Goal: Transaction & Acquisition: Purchase product/service

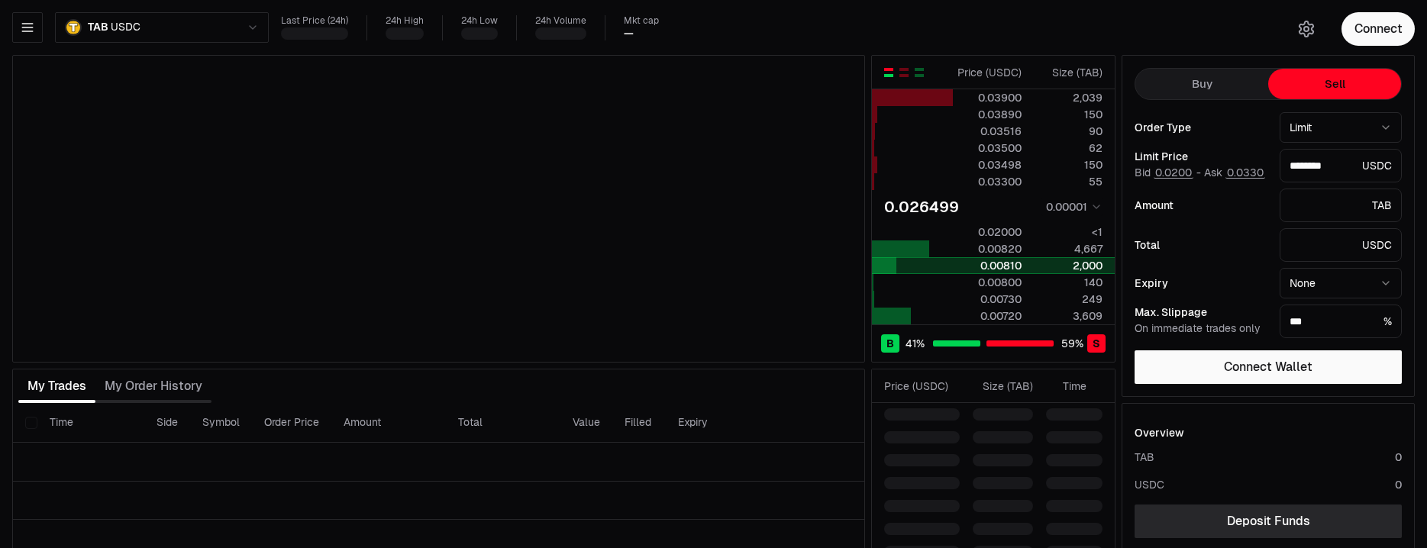
click at [967, 272] on div "0.00810" at bounding box center [988, 265] width 68 height 15
click at [1383, 19] on button "Connect" at bounding box center [1378, 29] width 73 height 34
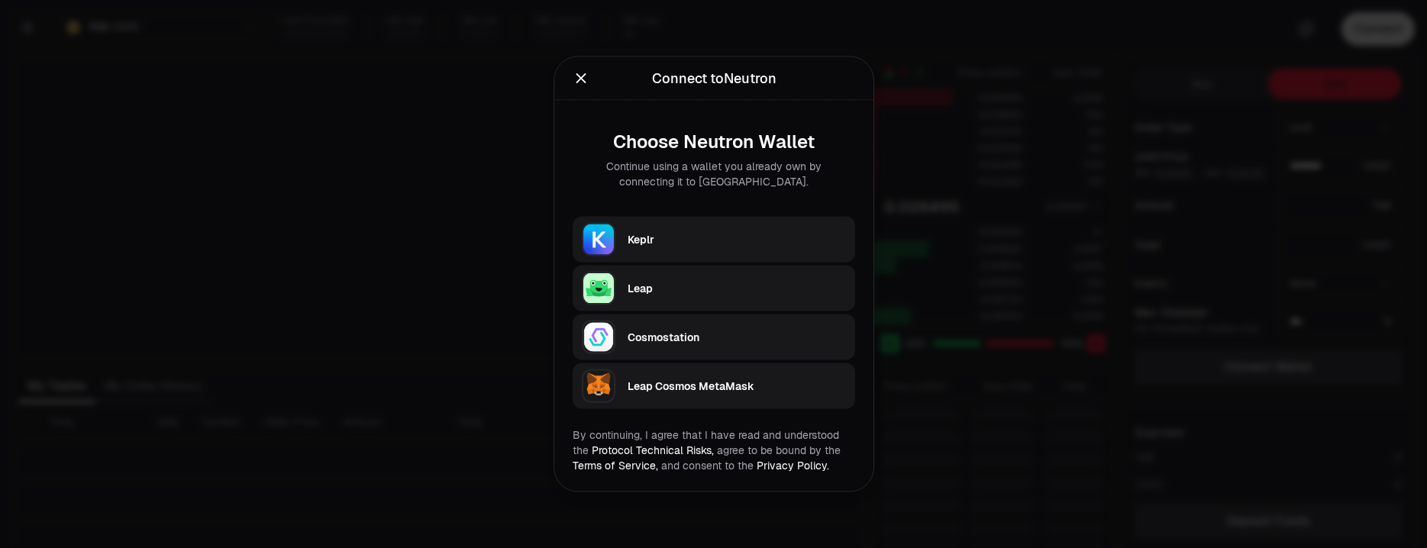
click at [715, 224] on div "Keplr" at bounding box center [742, 239] width 228 height 35
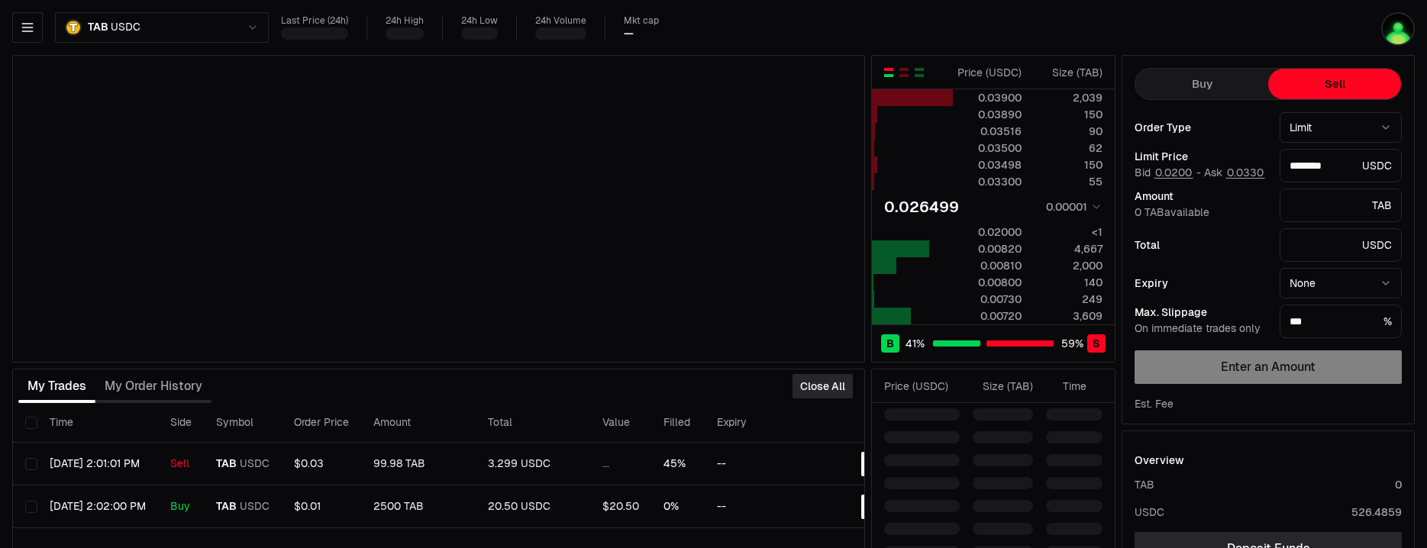
drag, startPoint x: 929, startPoint y: 5, endPoint x: 937, endPoint y: -23, distance: 28.5
click at [937, 0] on html "Neutron Balance Earn Bridge Orderbook Stake Ecosystem Governance Documentation …" at bounding box center [713, 332] width 1427 height 665
